Goal: Find specific page/section: Find specific page/section

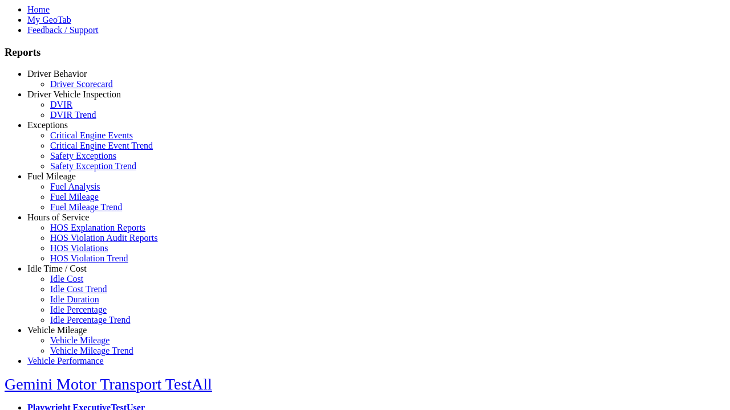
click at [66, 274] on link "Idle Time / Cost" at bounding box center [56, 269] width 59 height 10
click at [74, 284] on link "Idle Cost" at bounding box center [66, 279] width 33 height 10
type input "**********"
